Goal: Transaction & Acquisition: Subscribe to service/newsletter

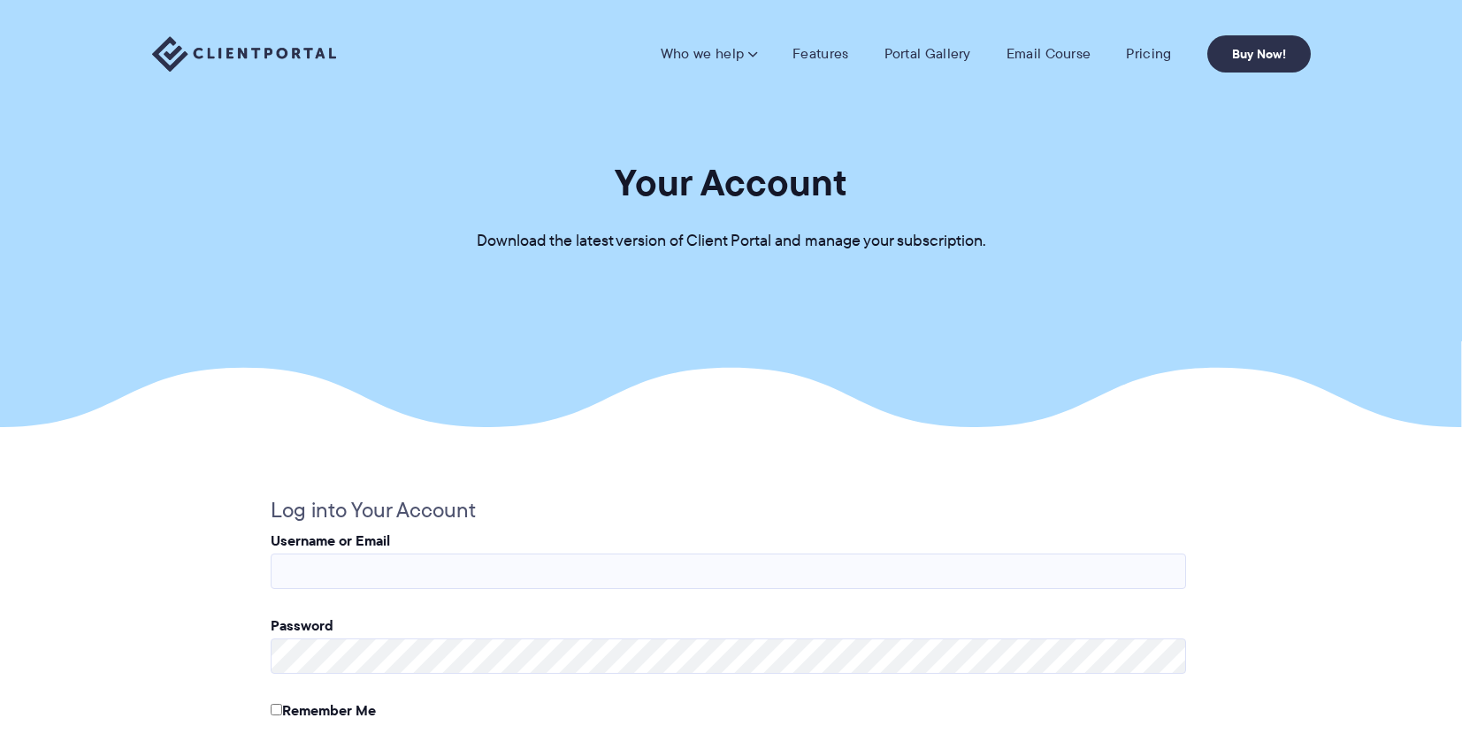
click at [288, 66] on img at bounding box center [244, 54] width 184 height 36
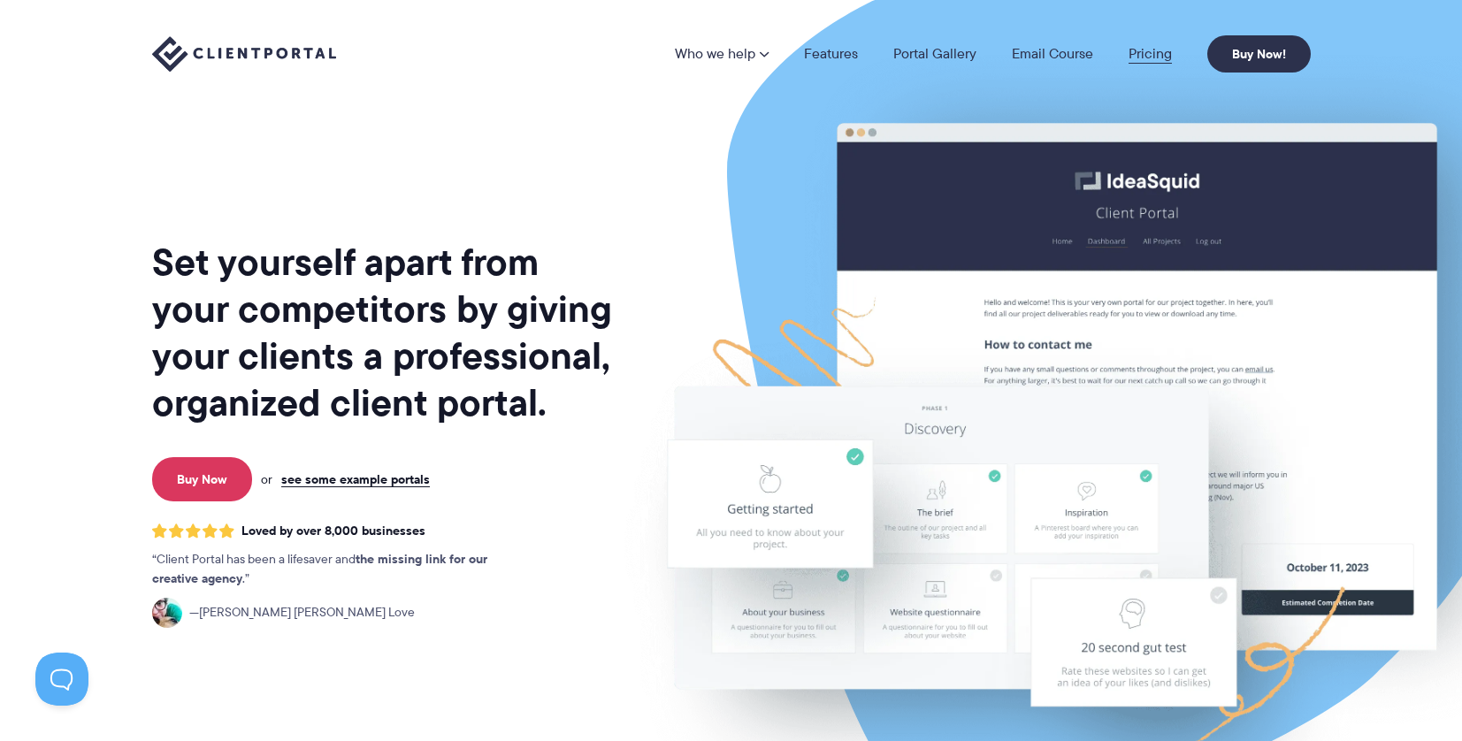
click at [1162, 58] on link "Pricing" at bounding box center [1150, 54] width 43 height 14
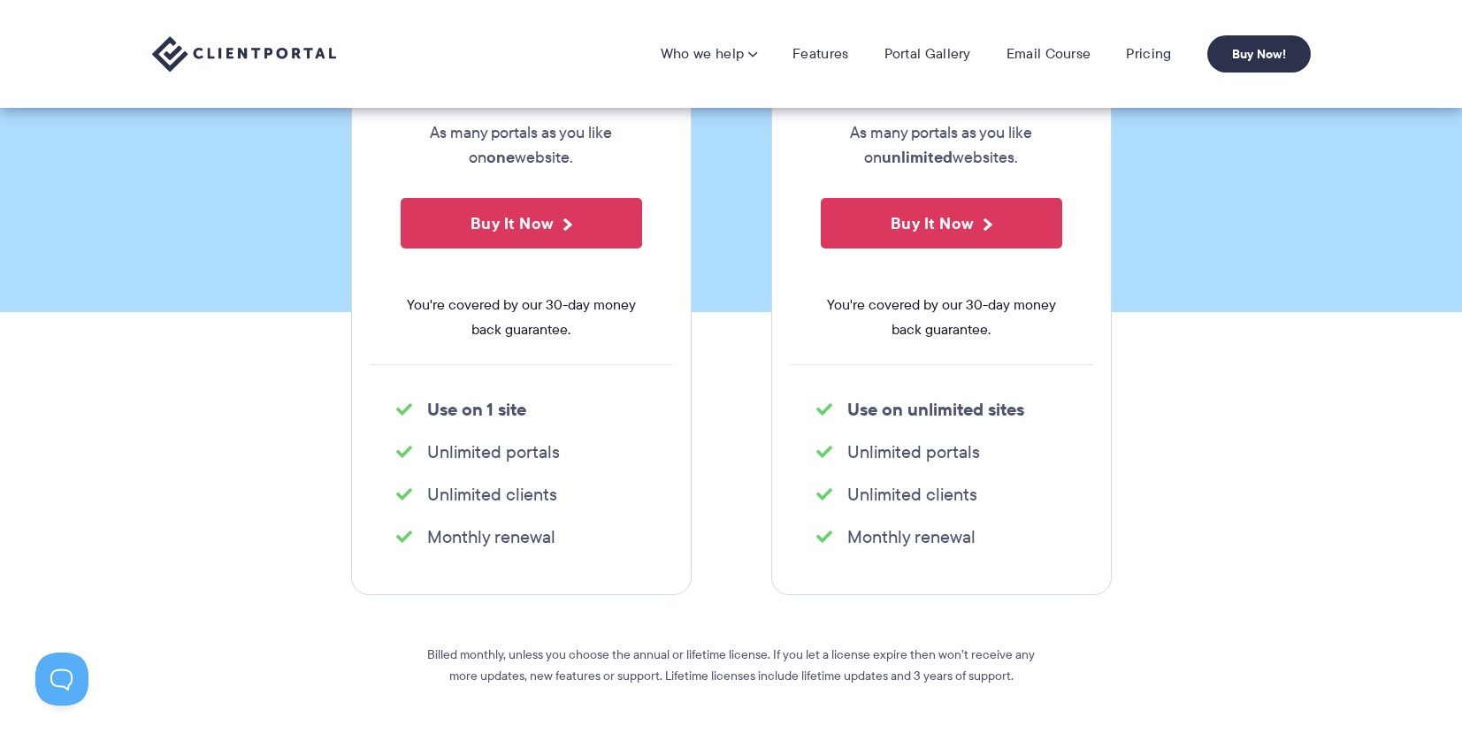
scroll to position [307, 0]
